Goal: Check status: Check status

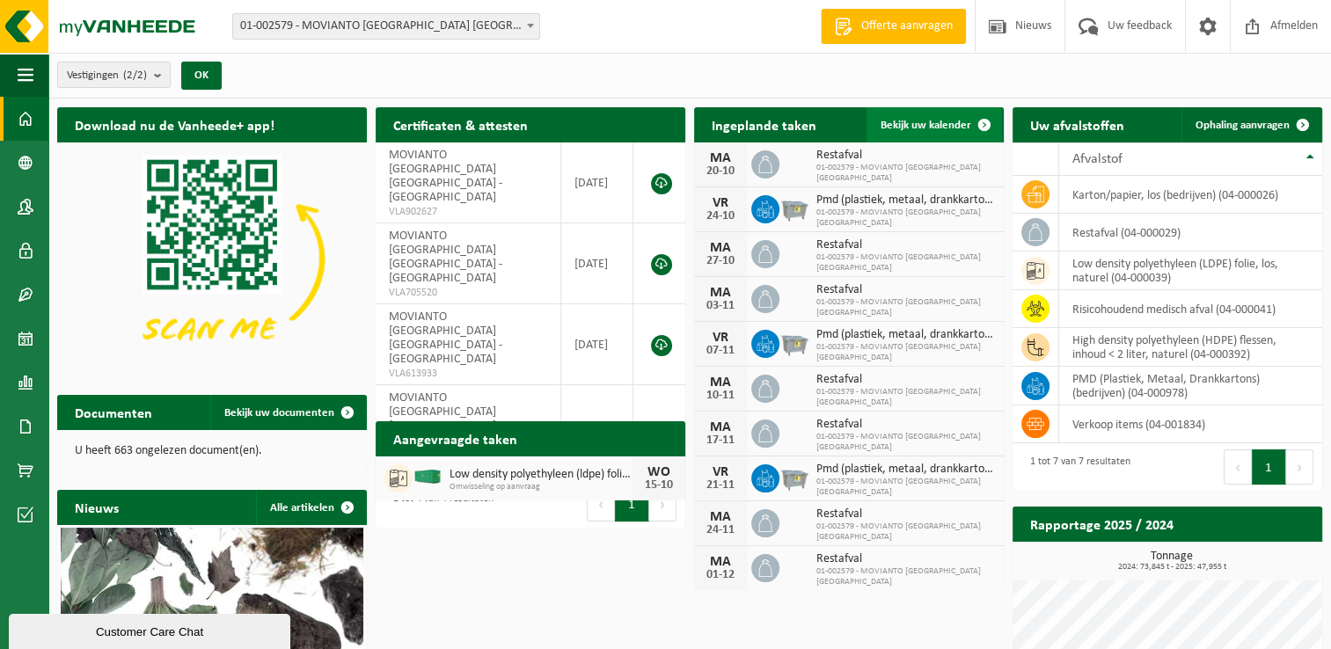
click at [915, 111] on link "Bekijk uw kalender" at bounding box center [934, 124] width 135 height 35
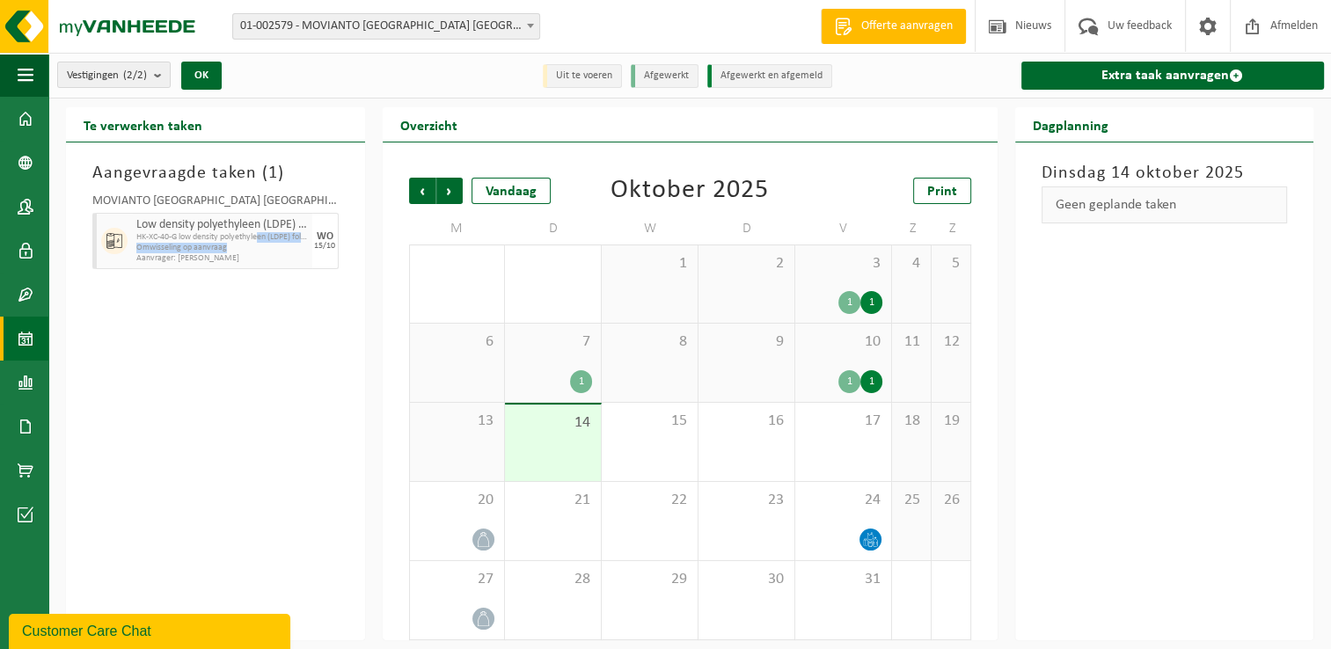
drag, startPoint x: 258, startPoint y: 233, endPoint x: 286, endPoint y: 245, distance: 30.7
click at [286, 245] on div "Low density polyethyleen (LDPE) folie, los, naturel HK-XC-40-G low density poly…" at bounding box center [222, 241] width 180 height 56
